Goal: Information Seeking & Learning: Learn about a topic

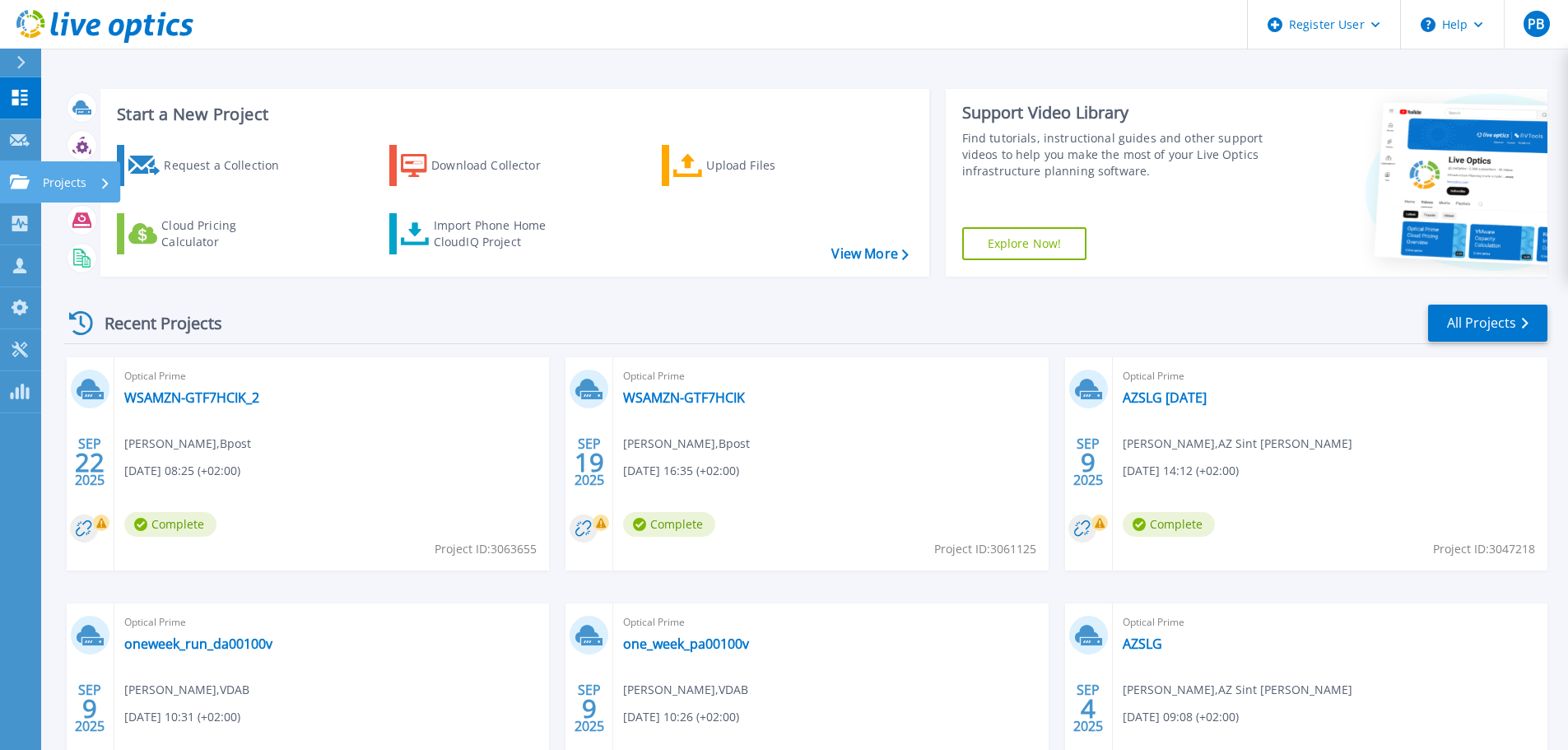
click at [88, 183] on div "Projects" at bounding box center [76, 182] width 67 height 43
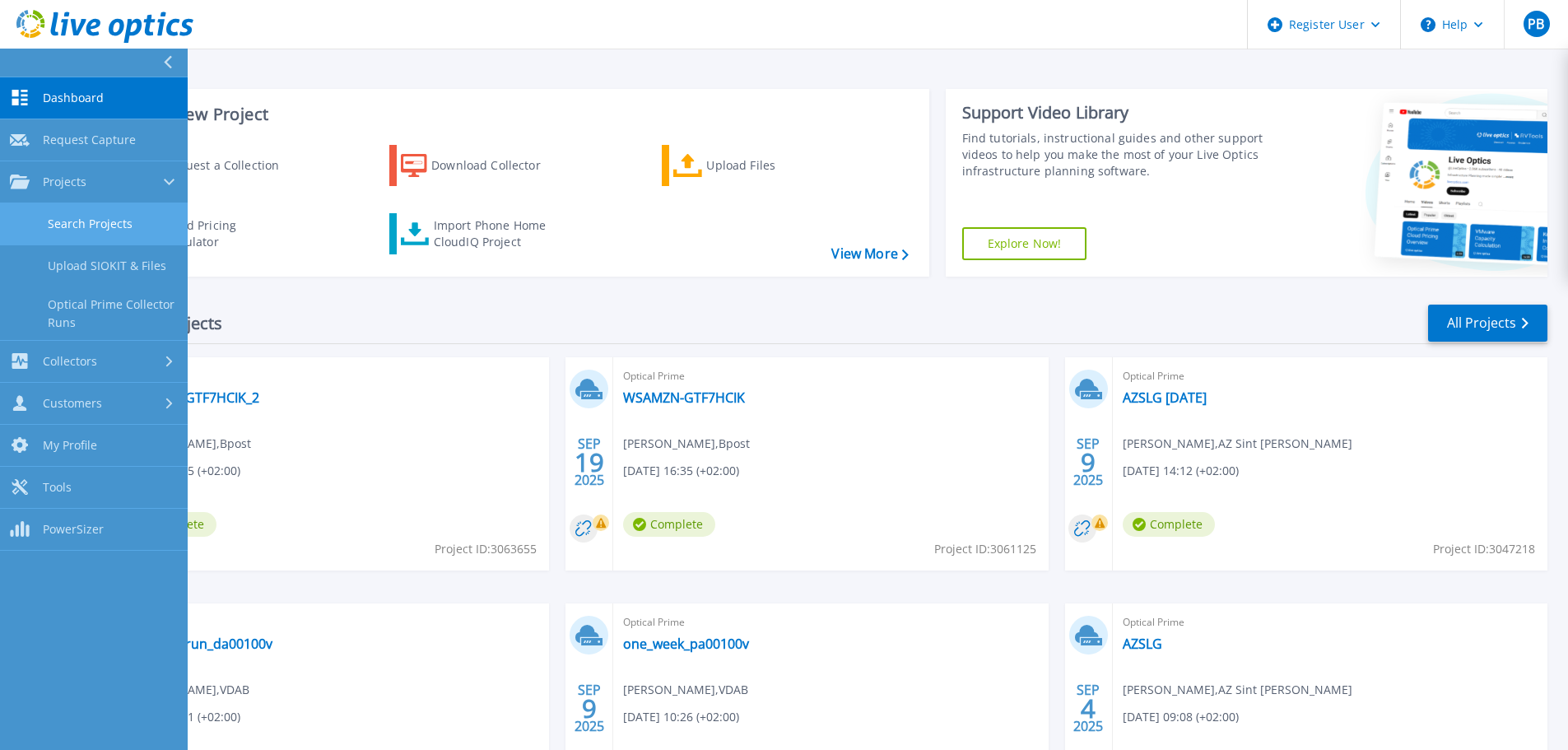
click at [90, 218] on link "Search Projects" at bounding box center [94, 224] width 188 height 42
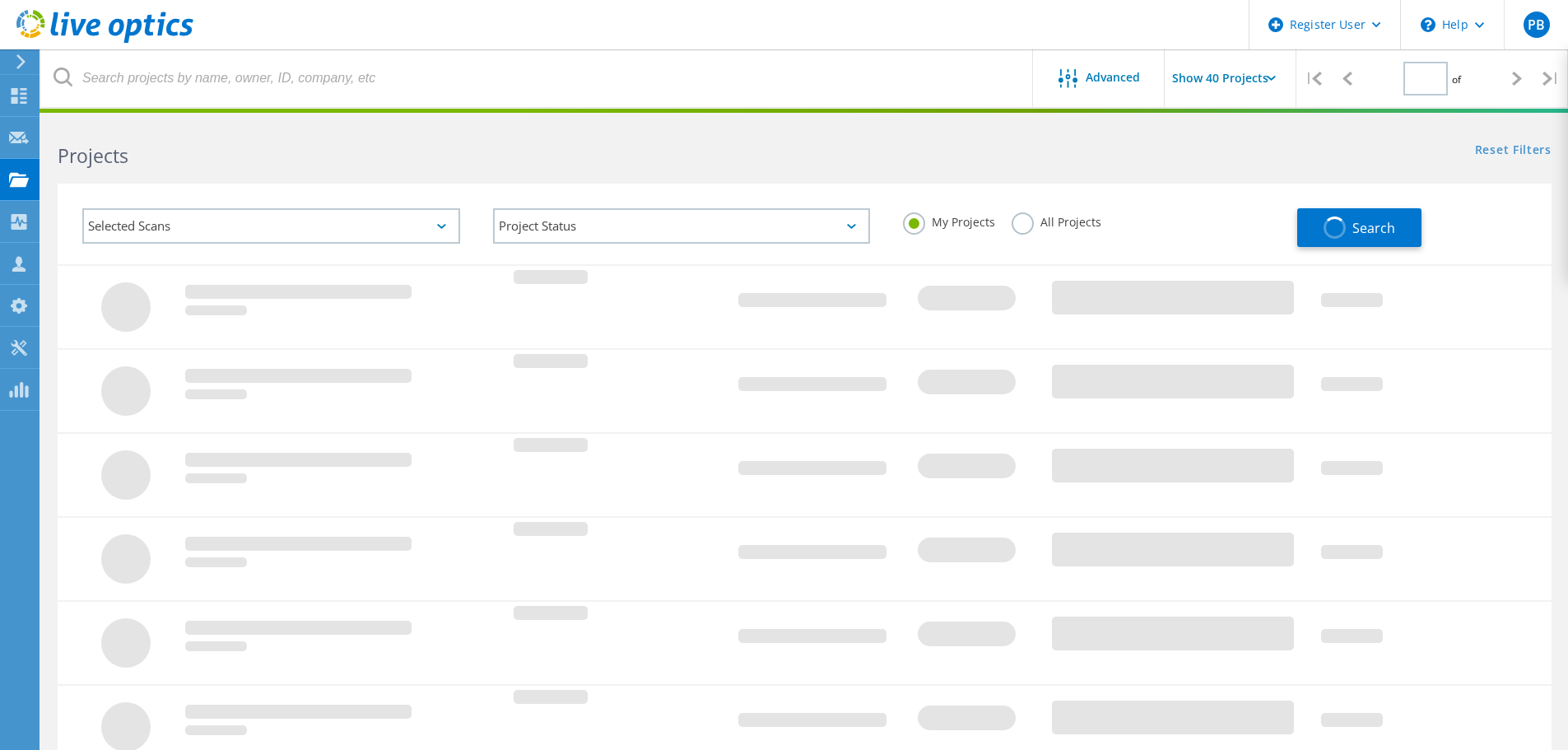
type input "1"
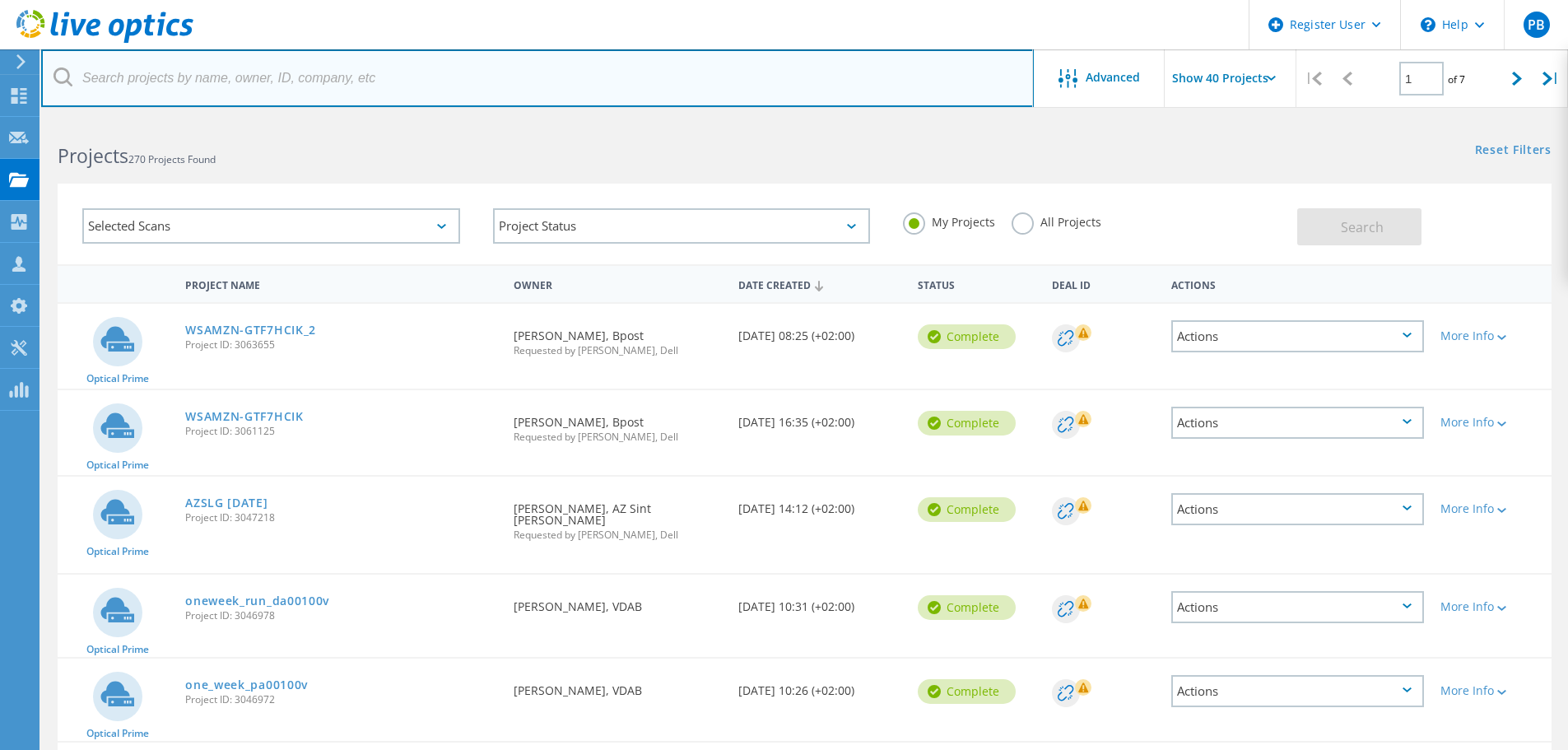
click at [294, 77] on input "text" at bounding box center [537, 78] width 992 height 58
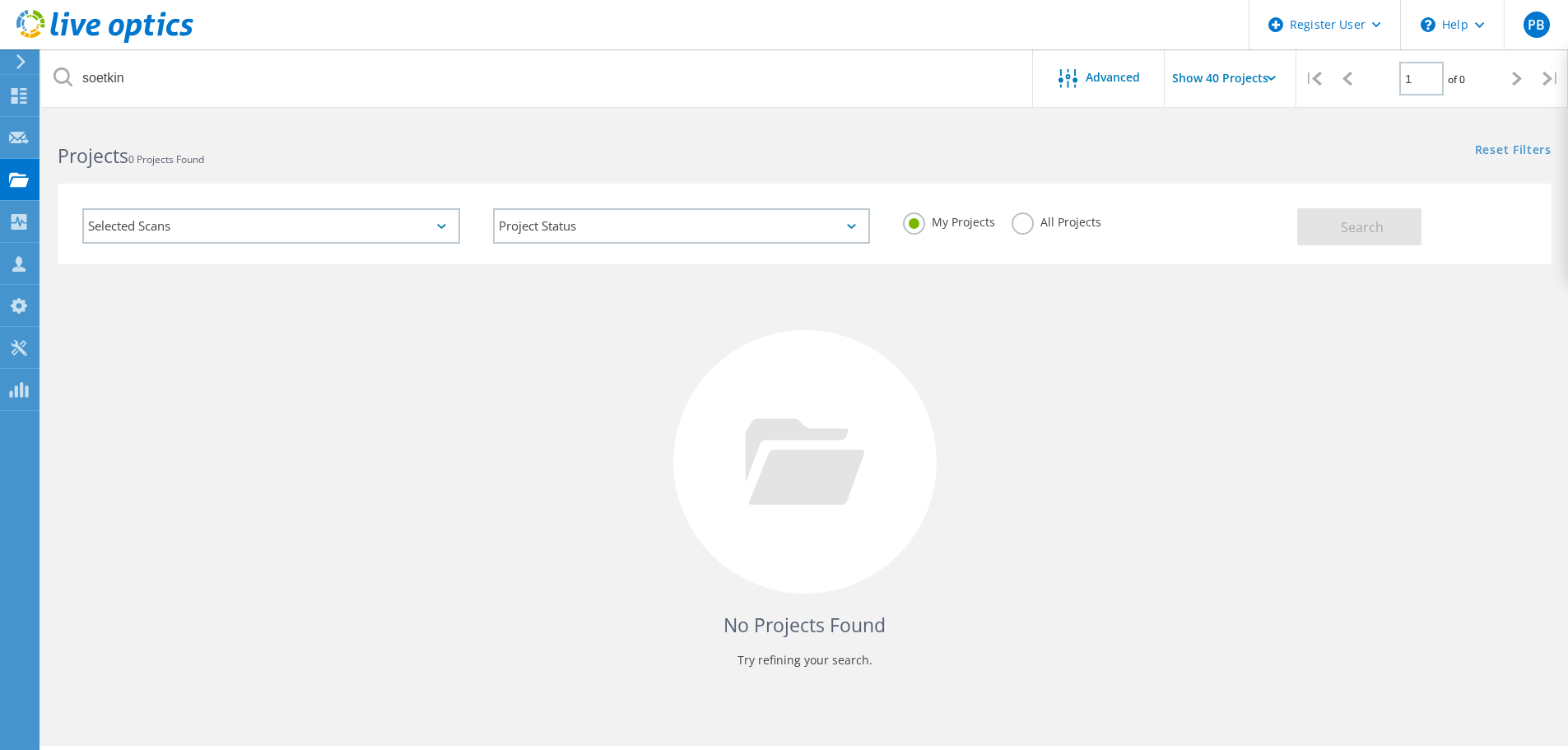
click at [1027, 225] on label "All Projects" at bounding box center [1056, 220] width 90 height 16
click at [0, 0] on input "All Projects" at bounding box center [0, 0] width 0 height 0
click at [1341, 221] on span "Search" at bounding box center [1362, 227] width 43 height 18
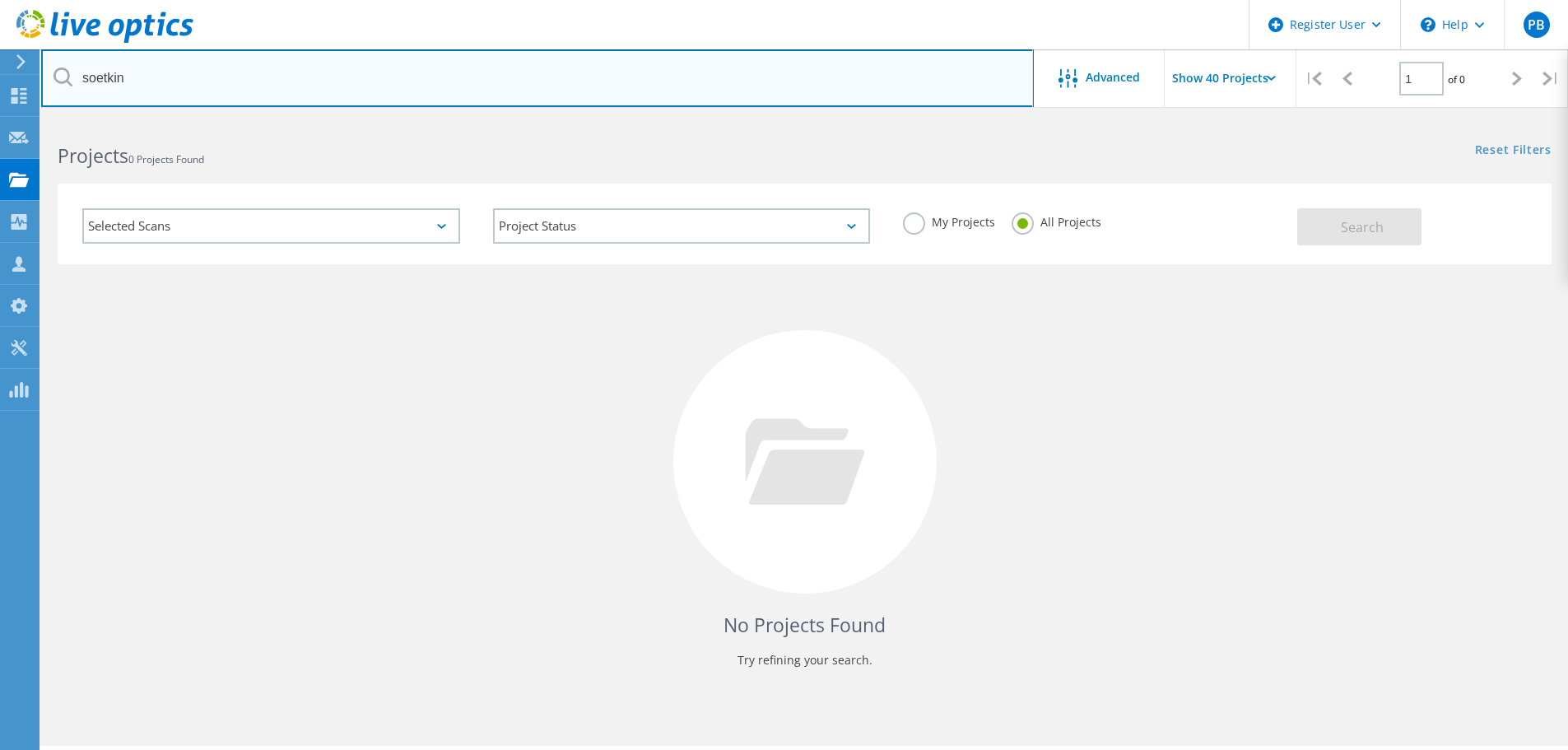
drag, startPoint x: 150, startPoint y: 77, endPoint x: 75, endPoint y: 73, distance: 75.1
click at [75, 73] on input "soetkin" at bounding box center [537, 78] width 992 height 58
type input "3086884"
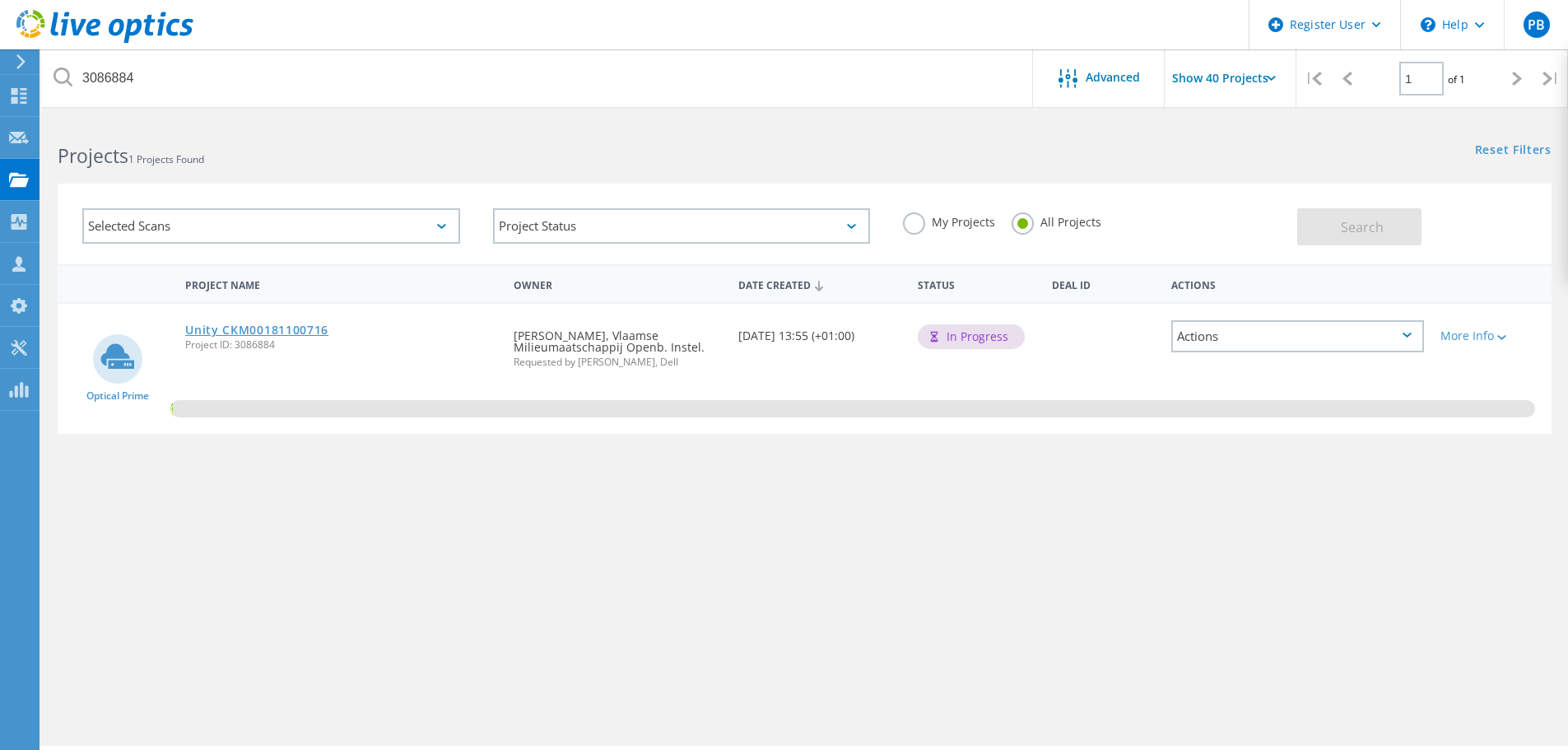
click at [241, 335] on link "Unity CKM00181100716" at bounding box center [257, 330] width 143 height 12
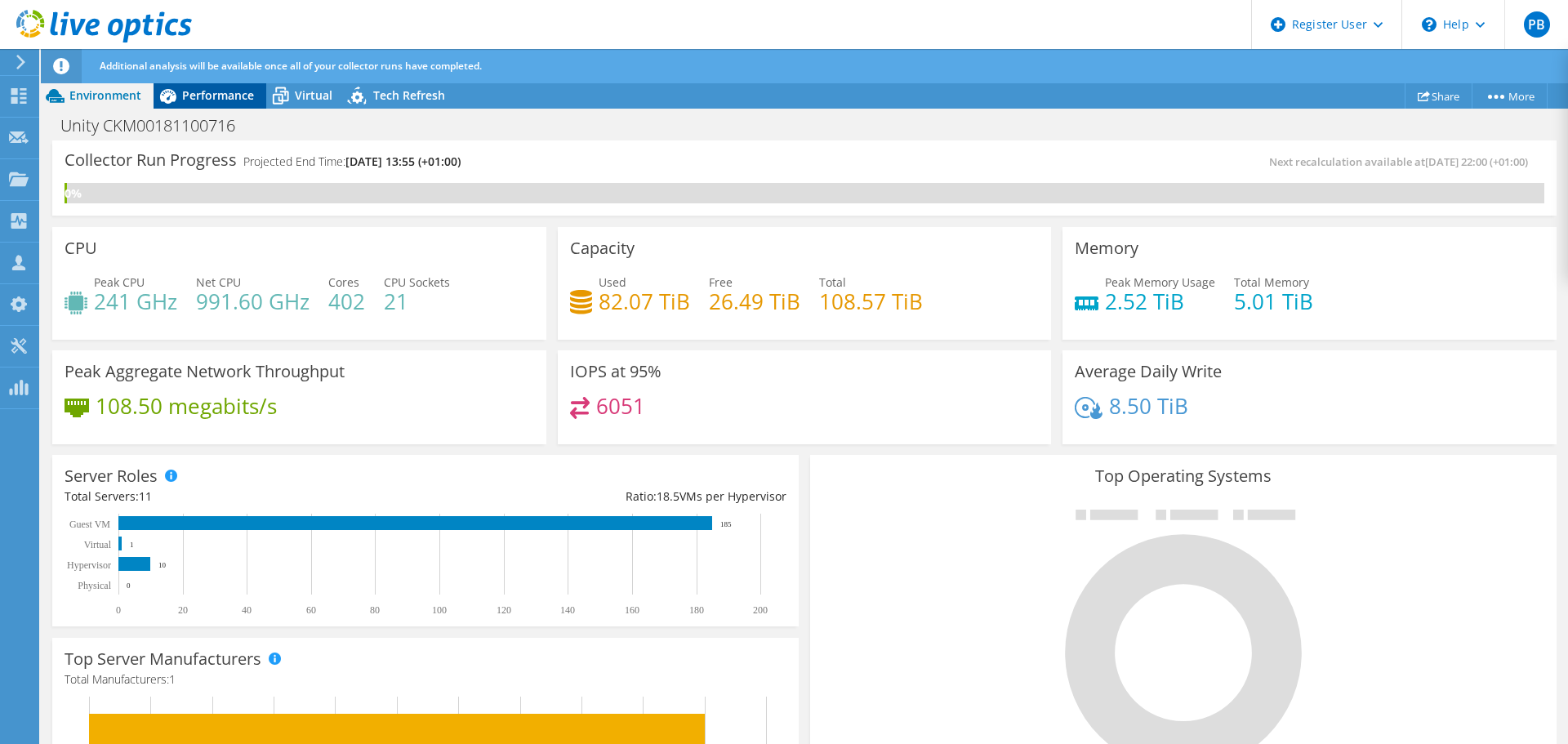
click at [217, 97] on span "Performance" at bounding box center [218, 95] width 72 height 16
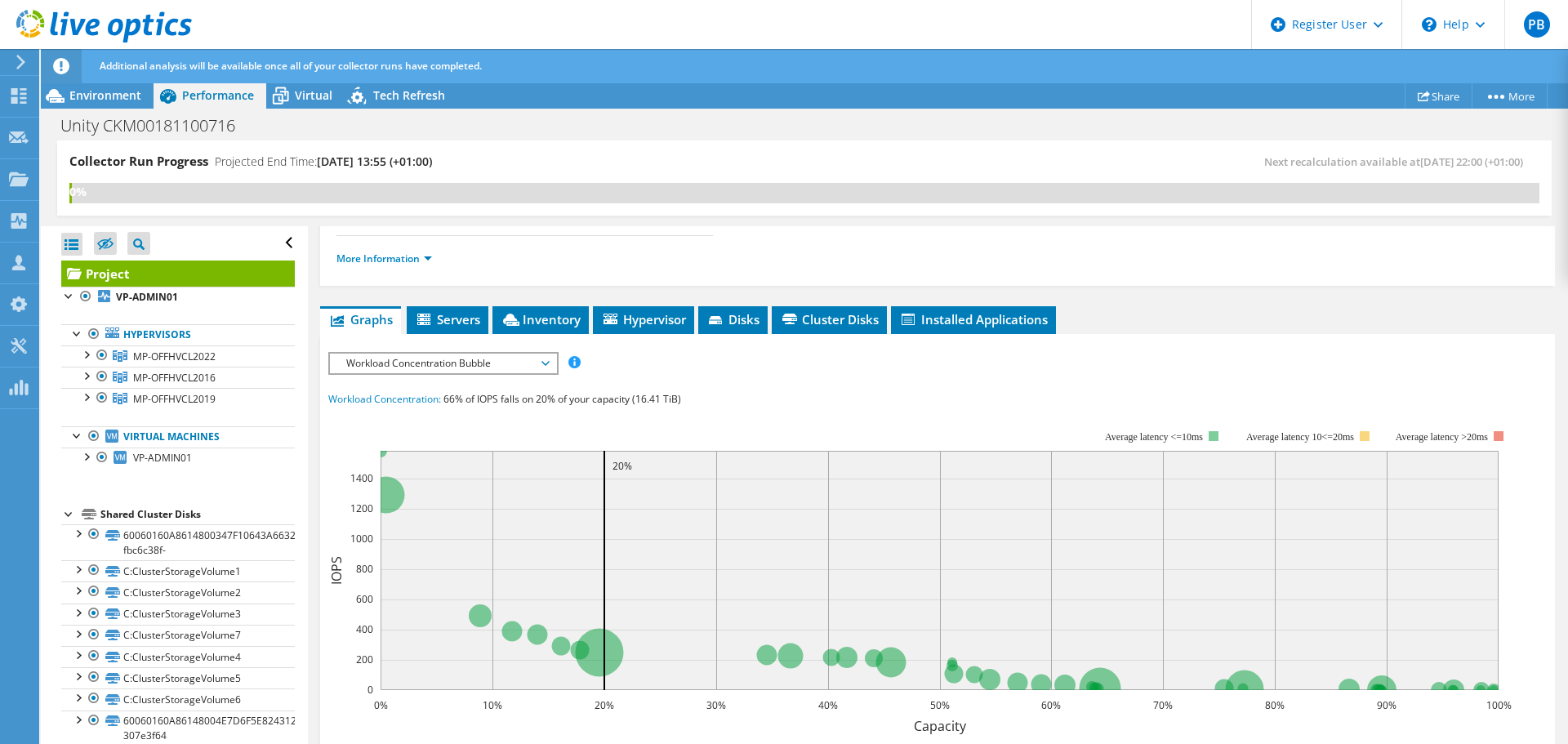
scroll to position [245, 0]
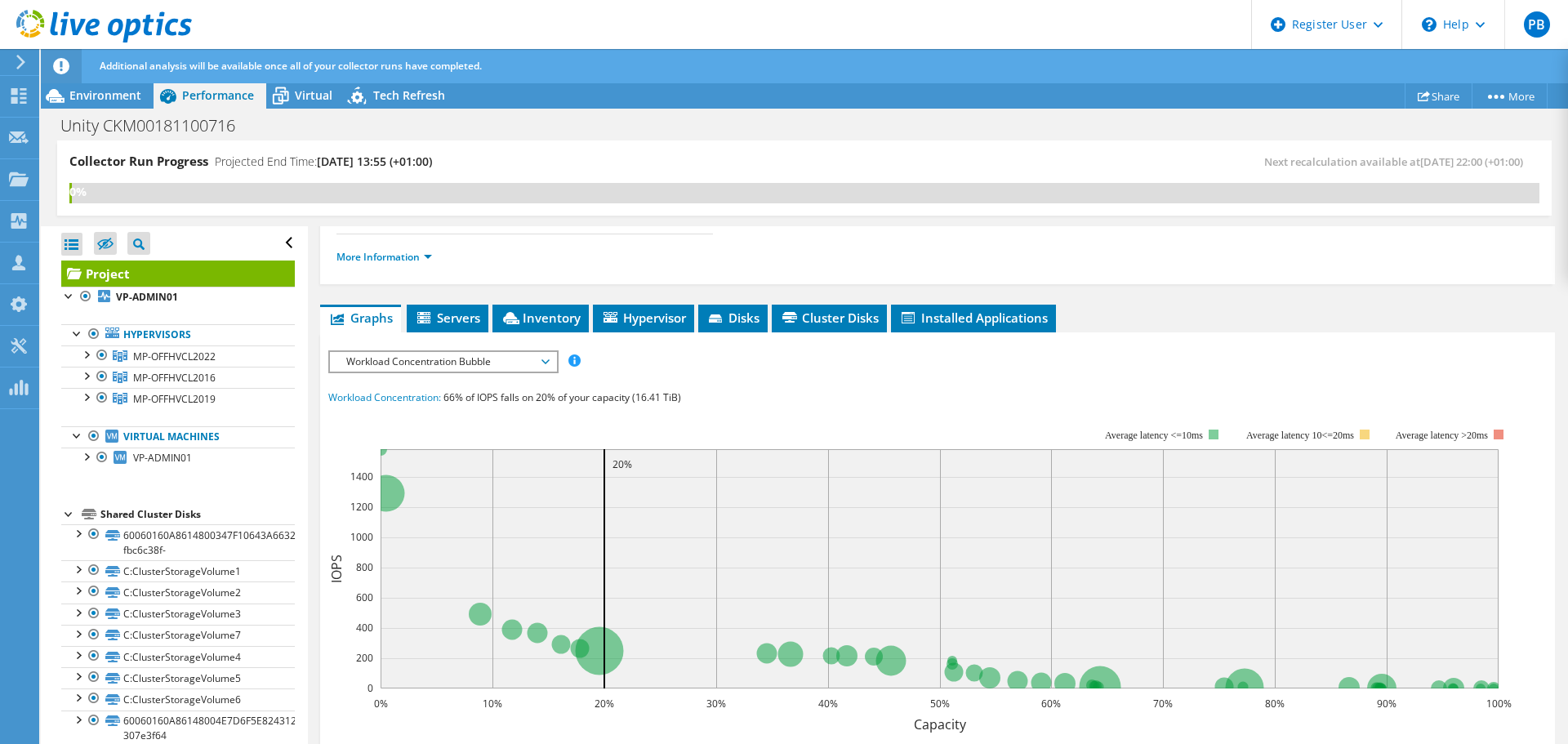
click at [550, 366] on span "Workload Concentration Bubble" at bounding box center [443, 362] width 226 height 20
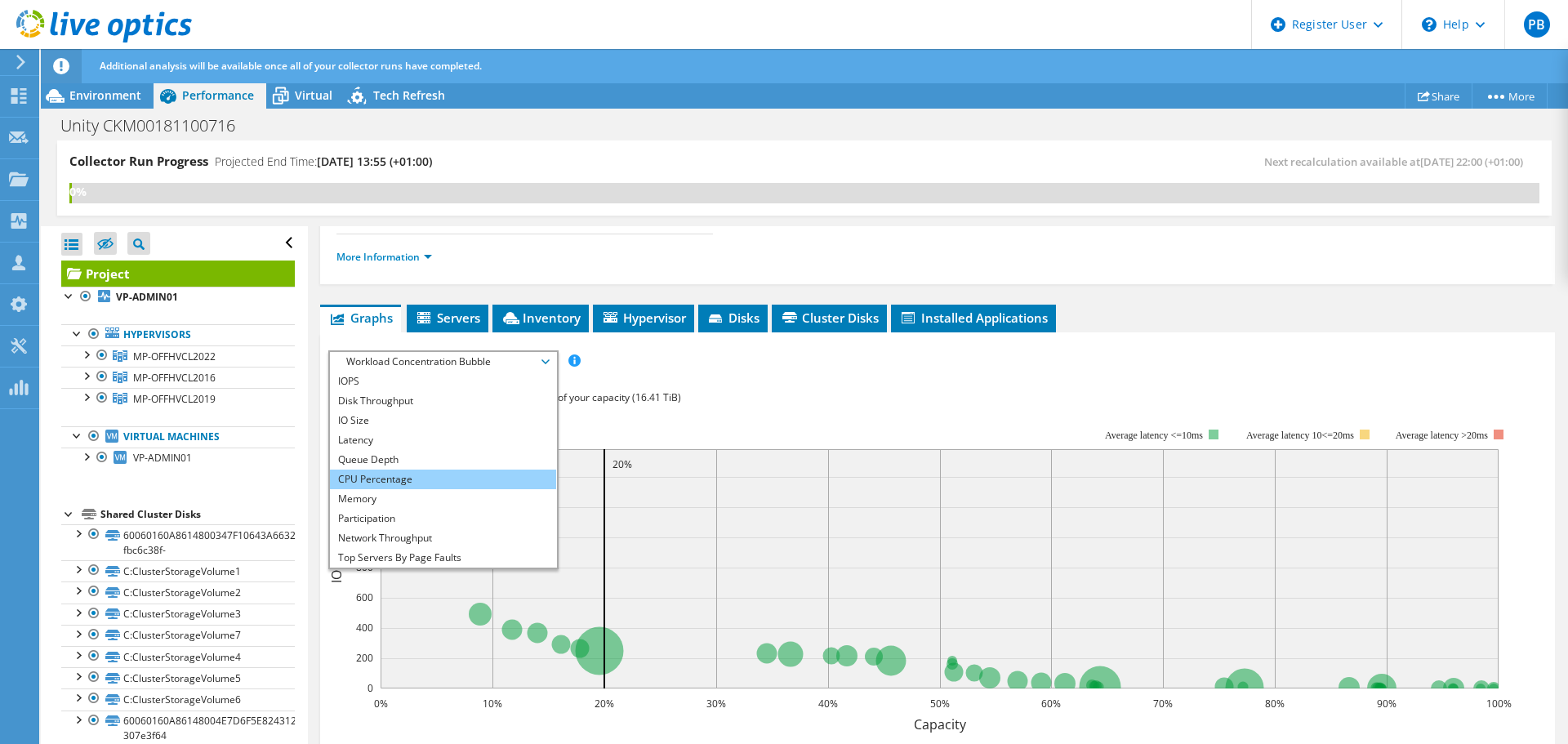
click at [414, 481] on li "CPU Percentage" at bounding box center [443, 479] width 226 height 20
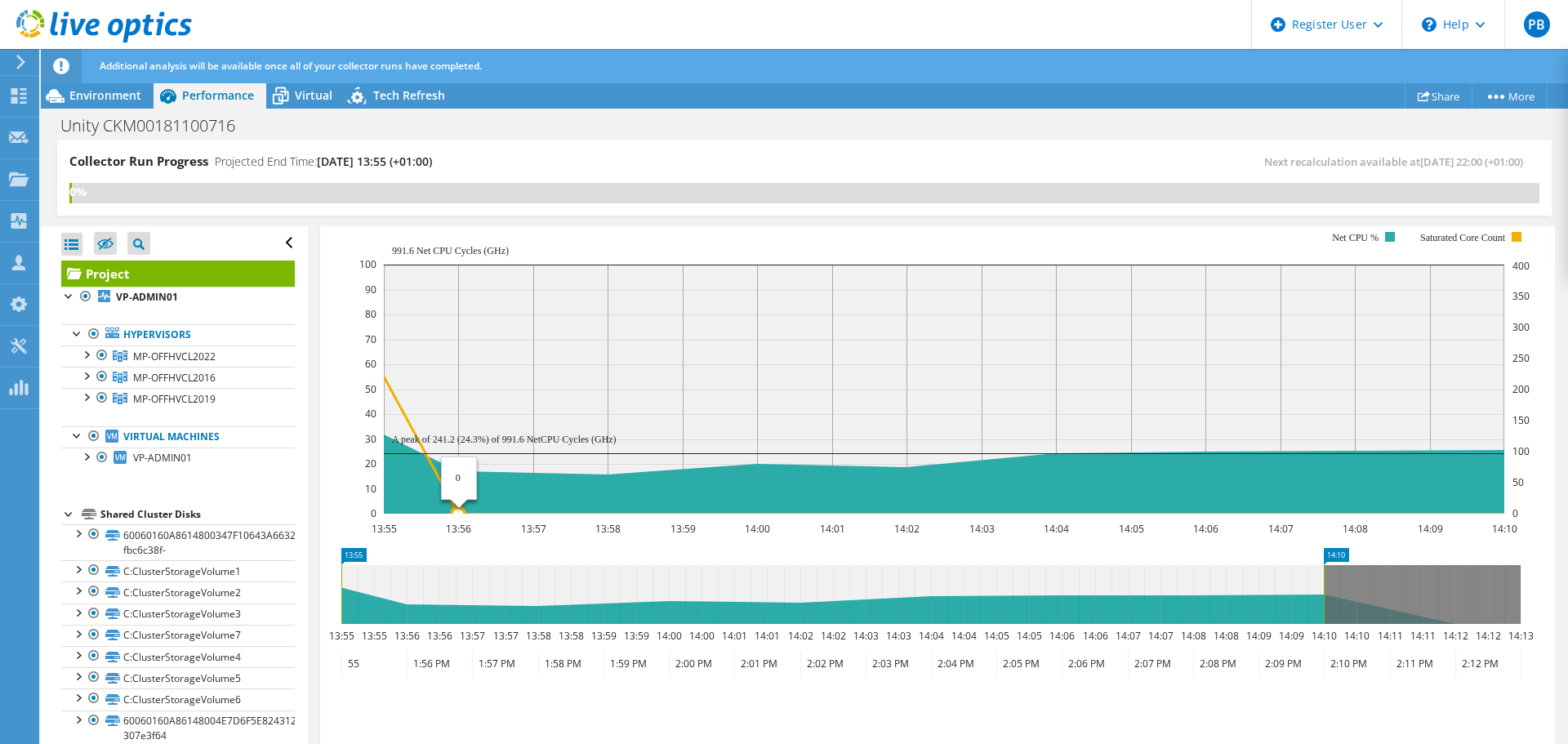
scroll to position [326, 0]
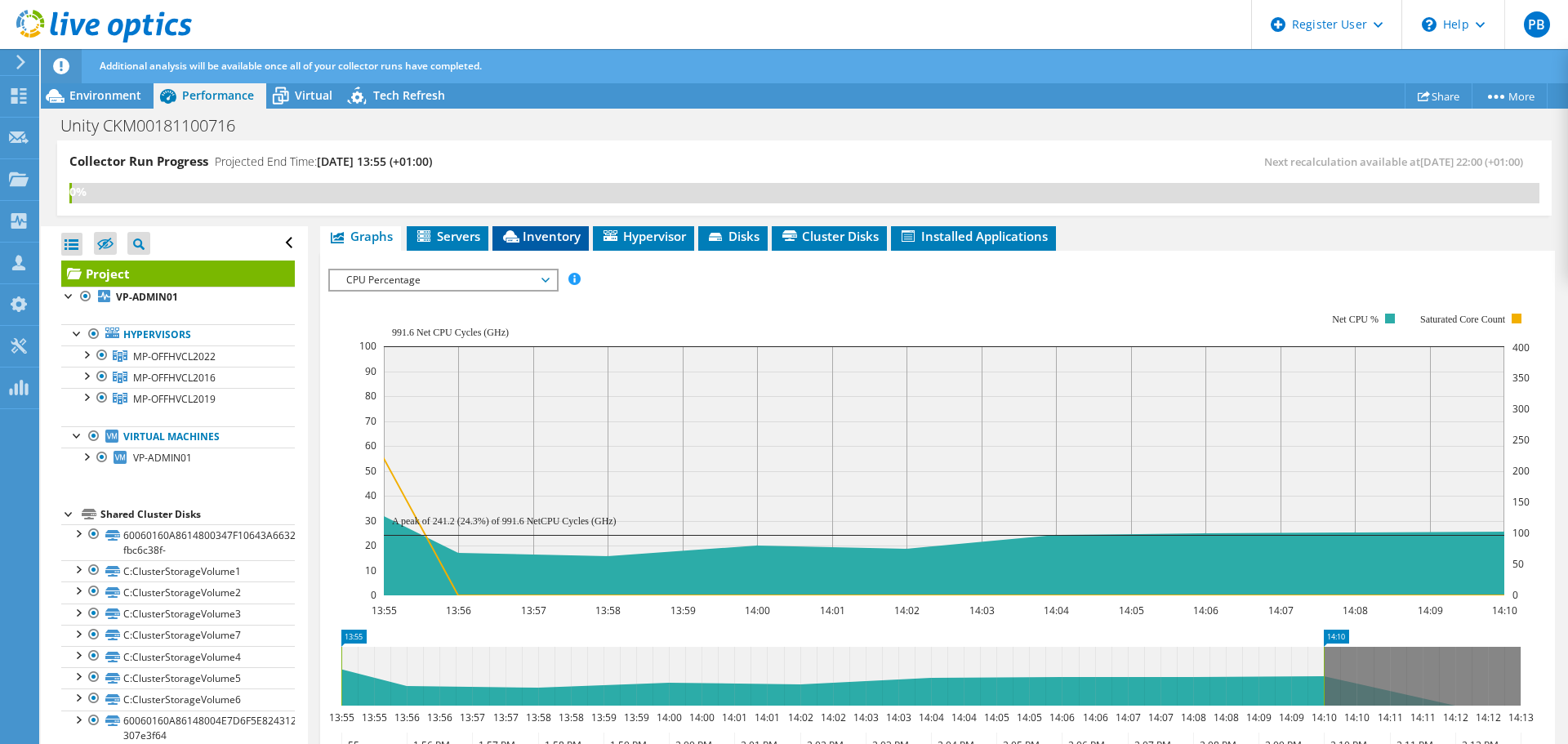
click at [548, 242] on span "Inventory" at bounding box center [540, 236] width 80 height 17
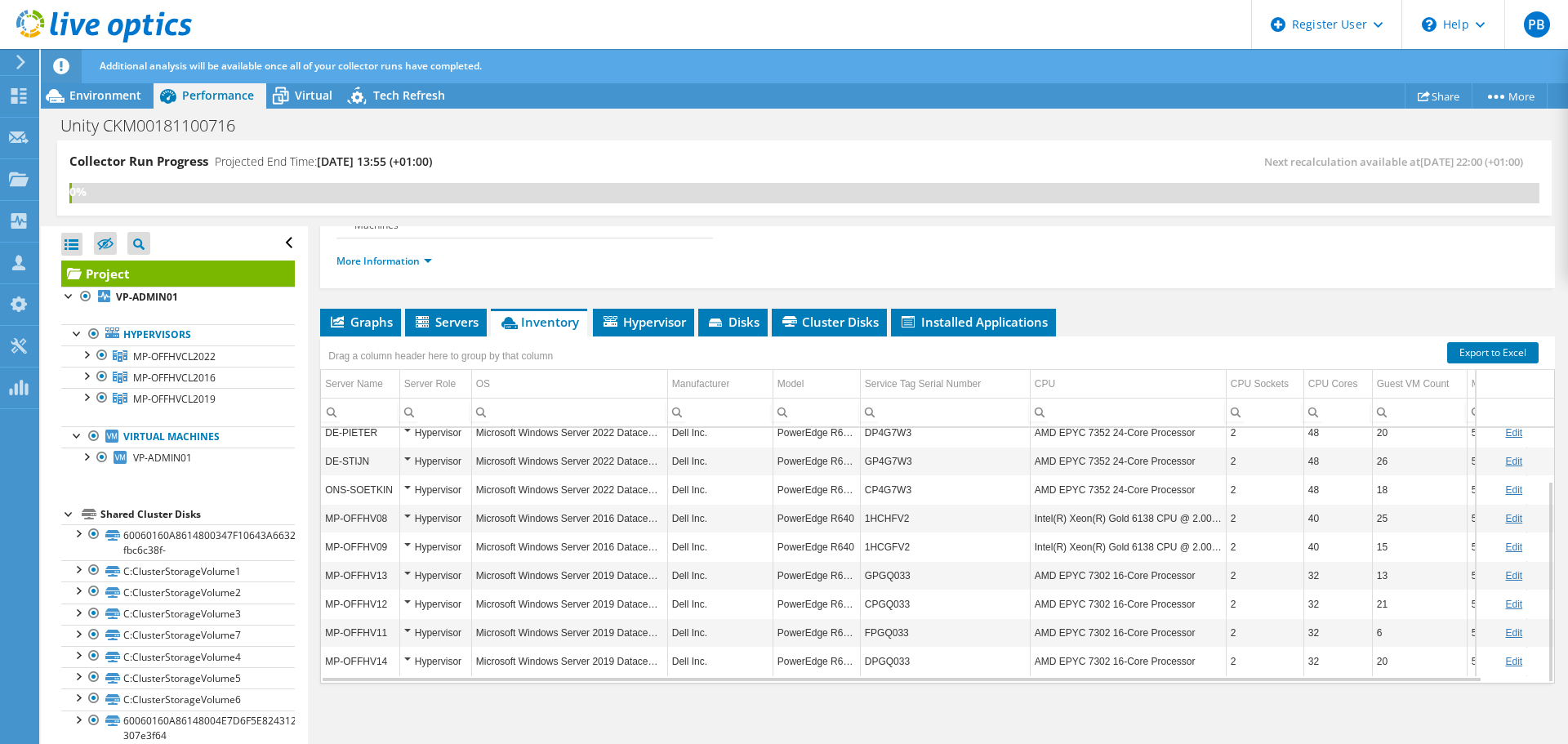
scroll to position [159, 0]
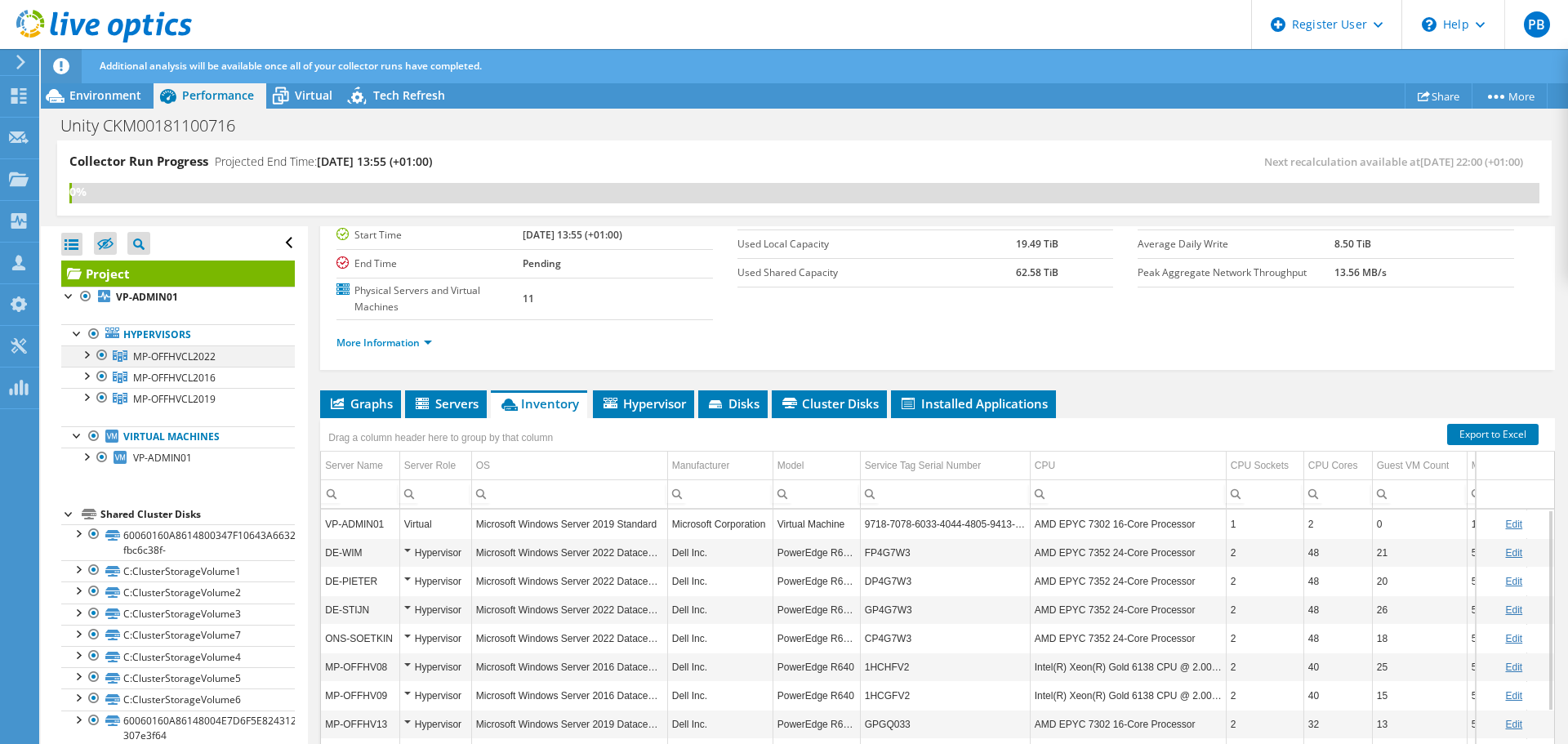
click at [88, 355] on div at bounding box center [86, 354] width 17 height 17
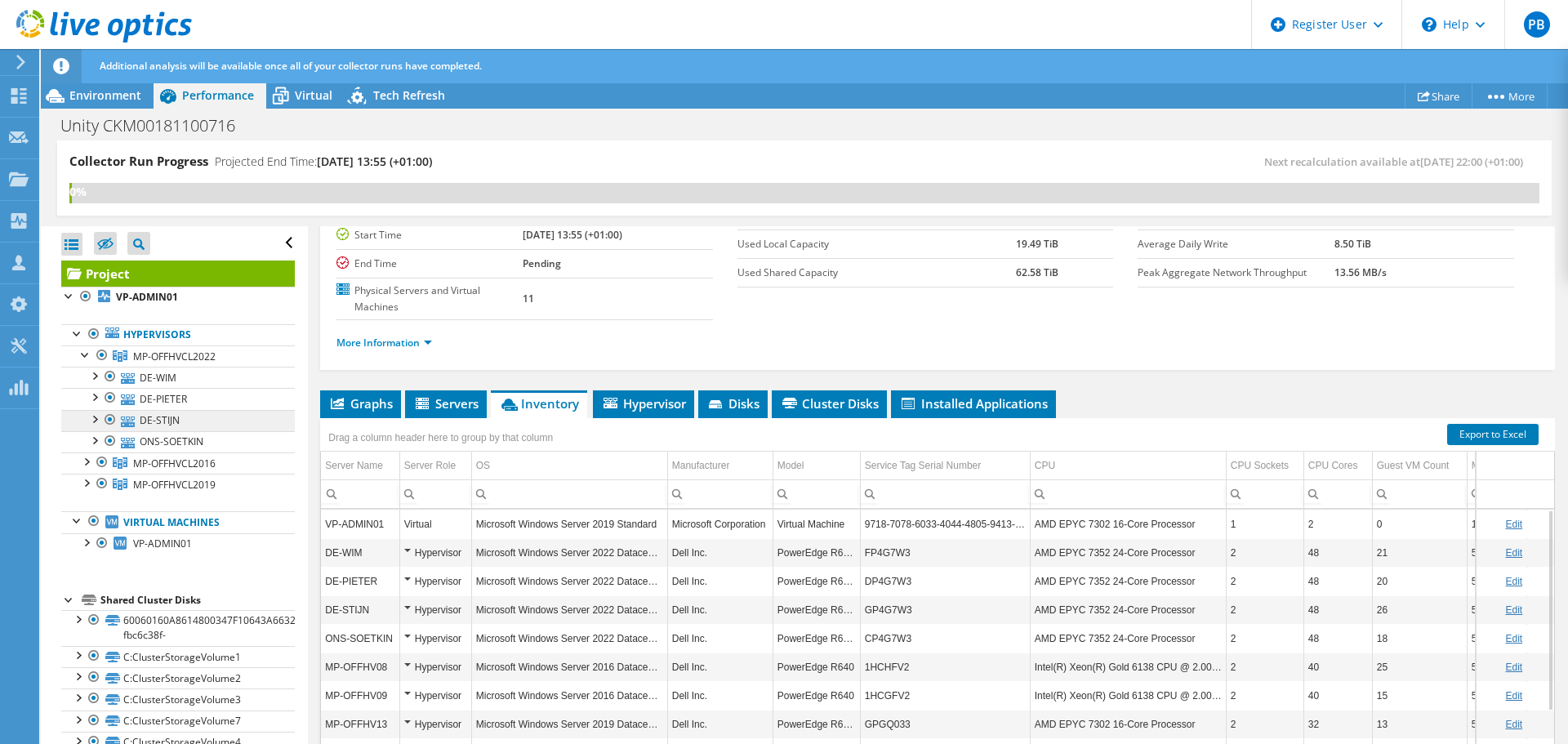
scroll to position [82, 0]
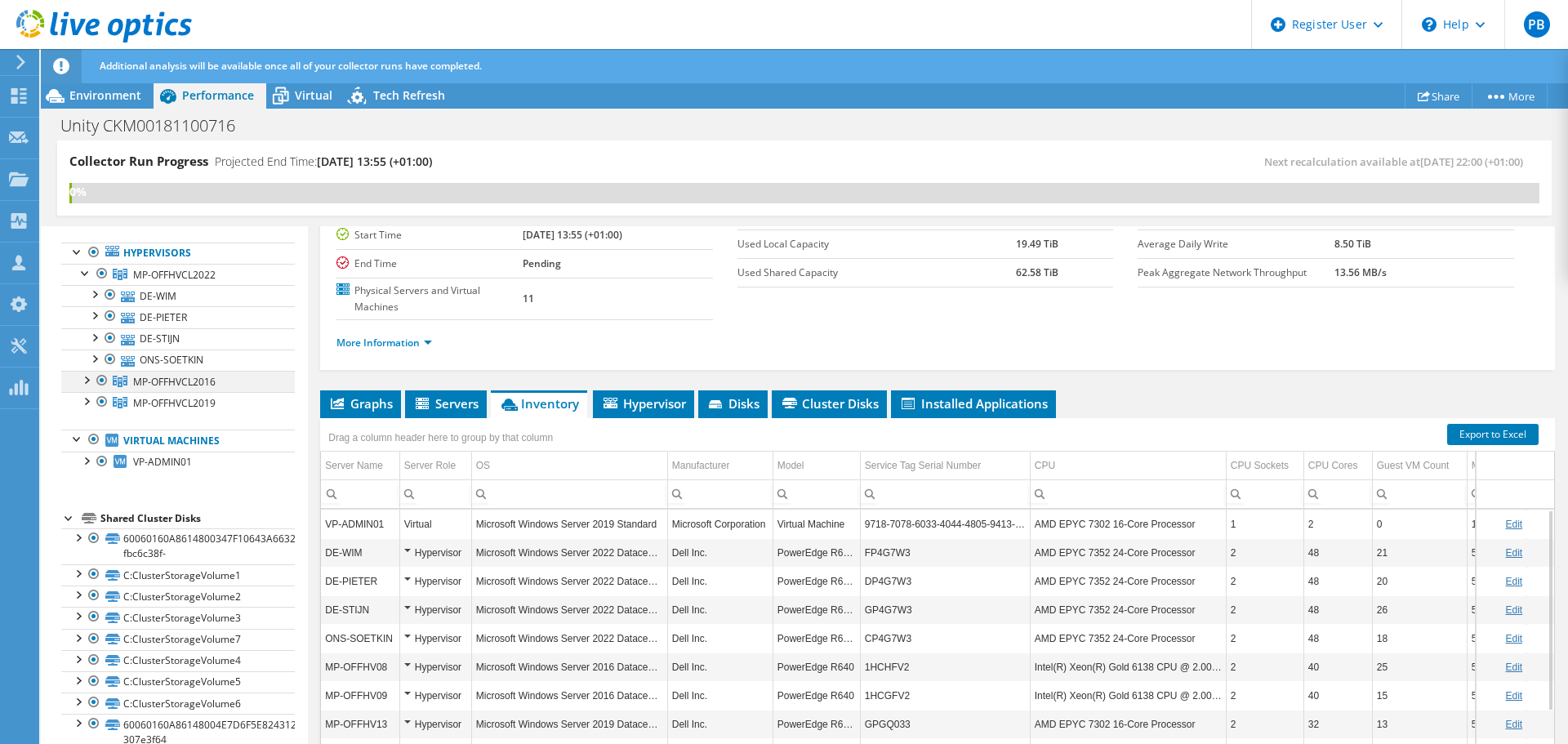
click at [85, 375] on div at bounding box center [86, 379] width 17 height 17
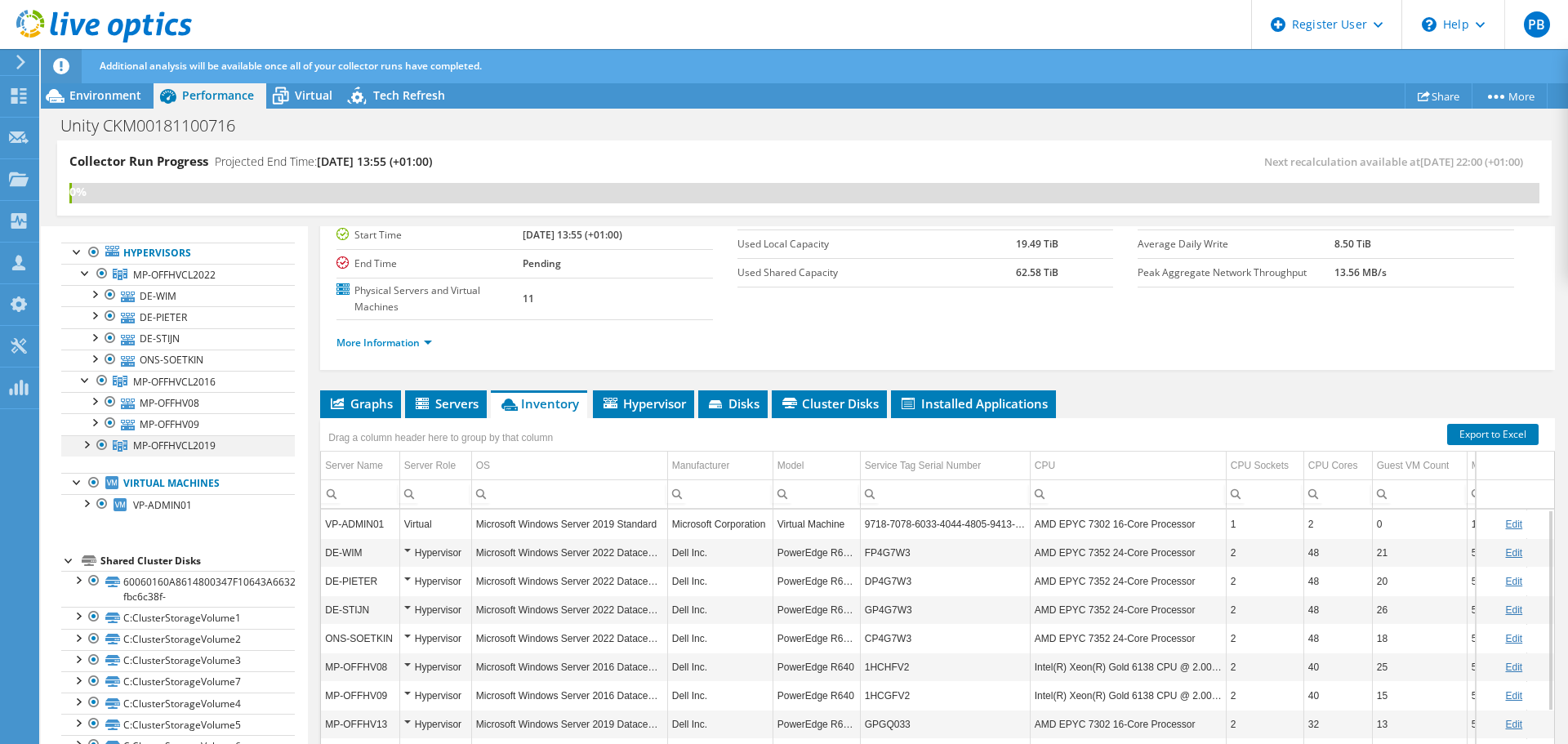
click at [87, 445] on div at bounding box center [86, 444] width 17 height 17
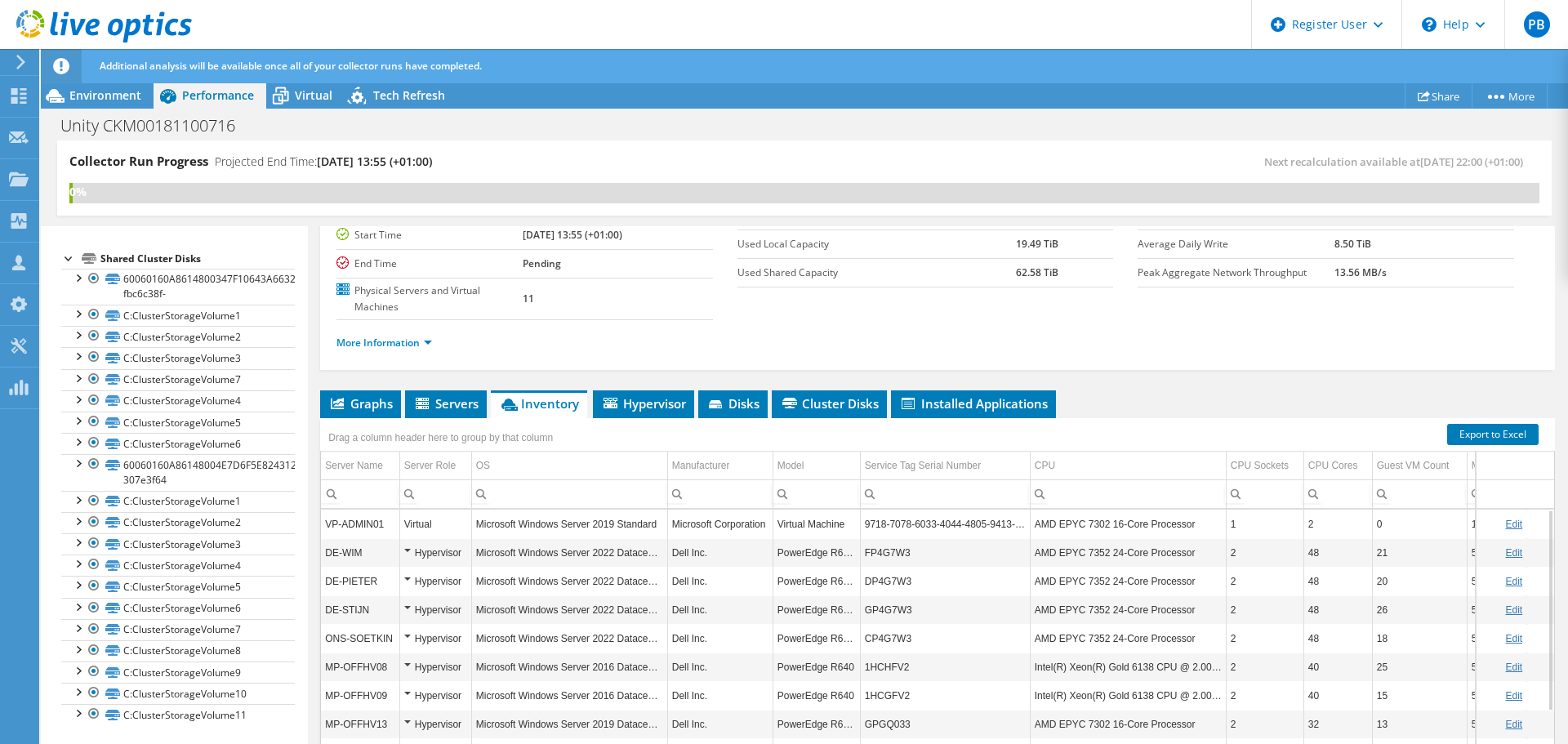
scroll to position [0, 0]
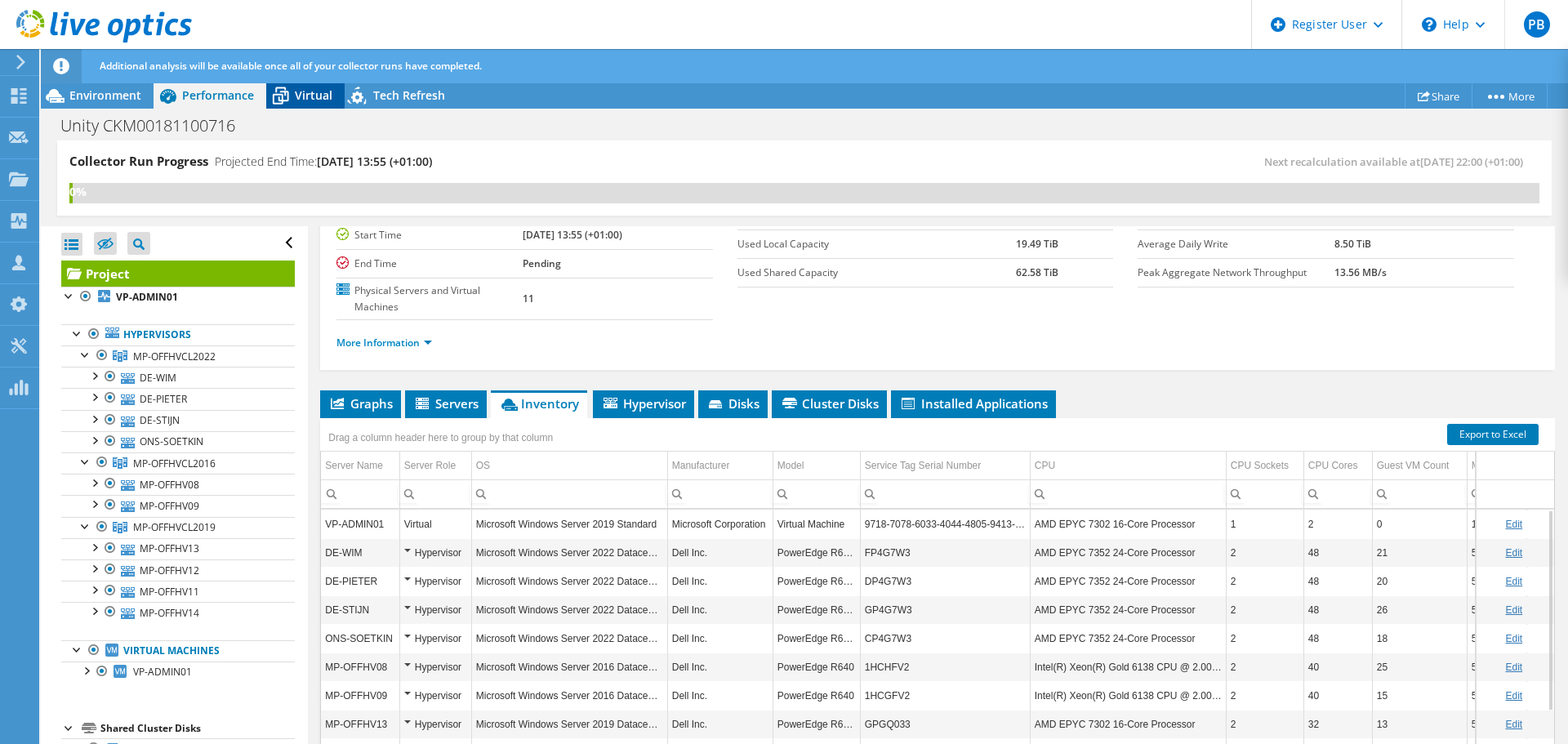
click at [310, 97] on span "Virtual" at bounding box center [313, 95] width 37 height 16
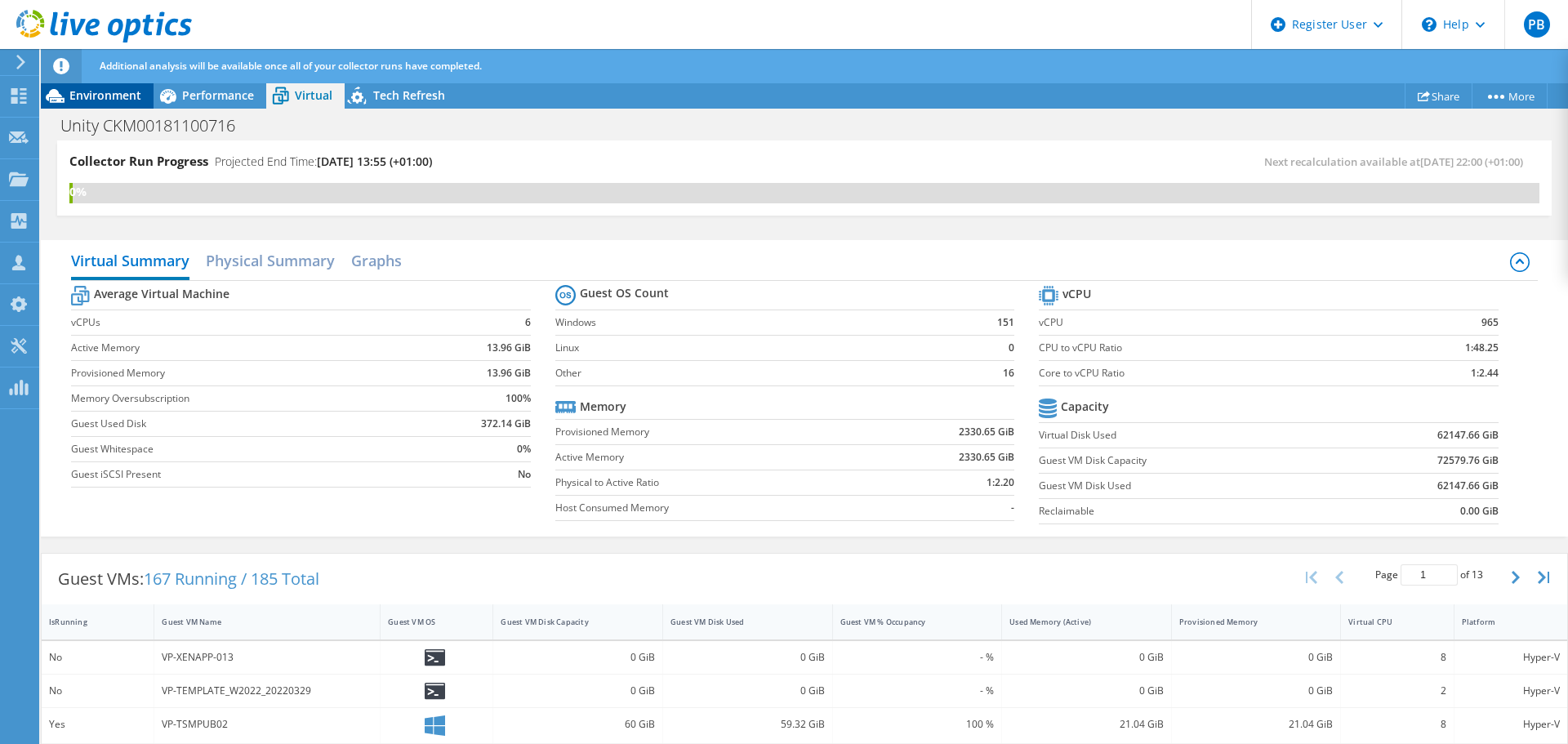
click at [92, 94] on span "Environment" at bounding box center [105, 95] width 72 height 16
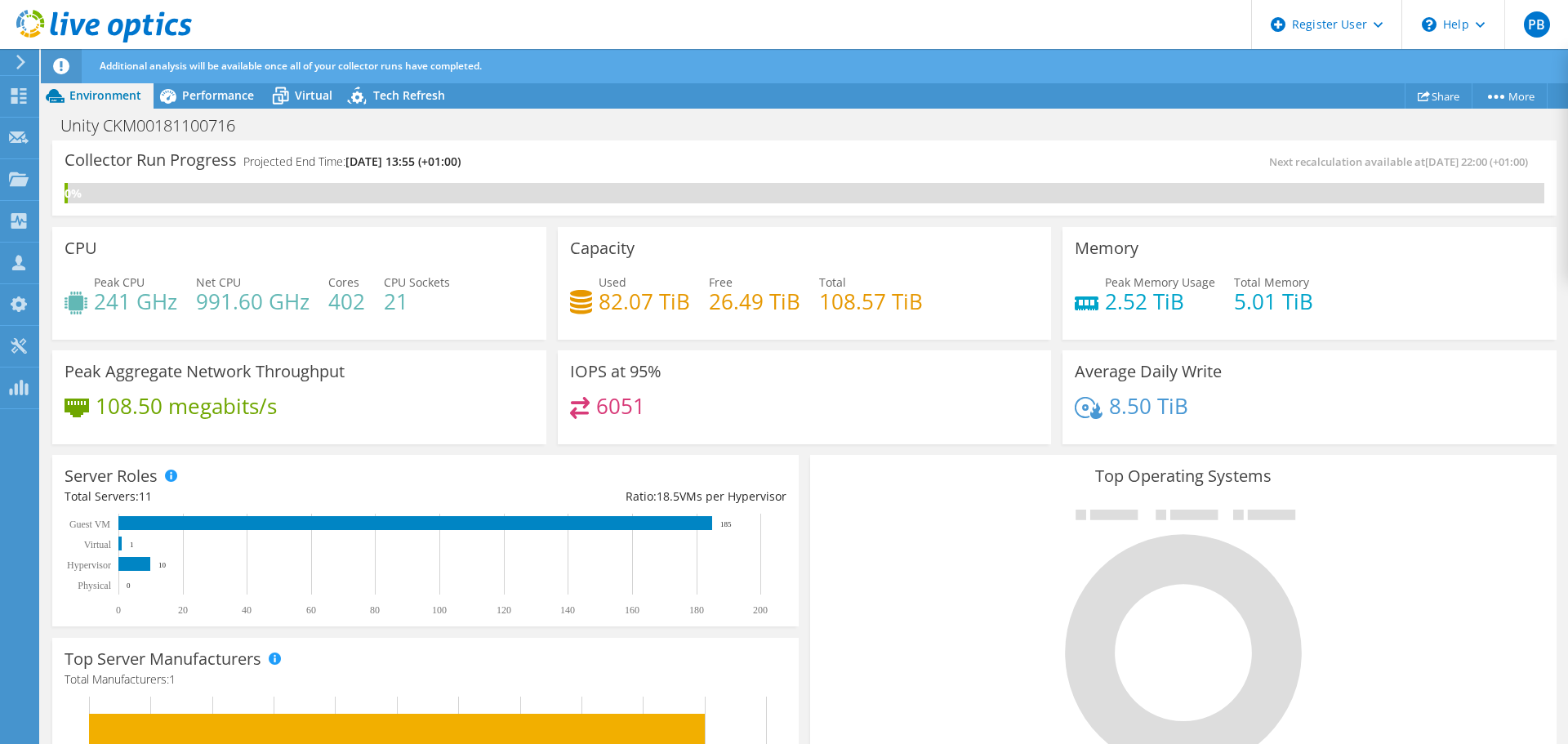
scroll to position [241, 0]
drag, startPoint x: 106, startPoint y: 124, endPoint x: 236, endPoint y: 122, distance: 130.0
click at [236, 122] on h1 "Unity CKM00181100716" at bounding box center [157, 126] width 207 height 18
